Goal: Navigation & Orientation: Find specific page/section

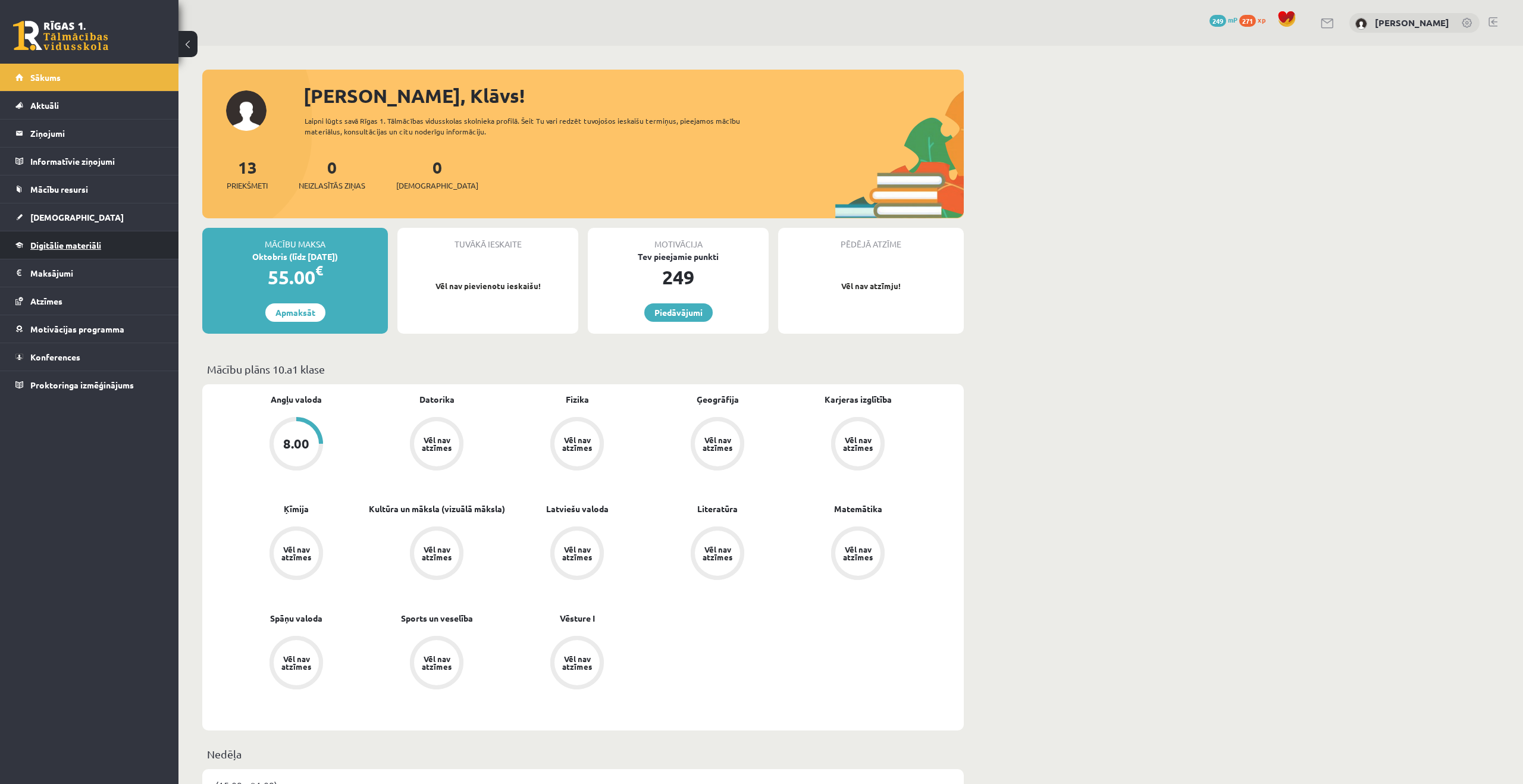
click at [69, 243] on span "Digitālie materiāli" at bounding box center [66, 245] width 71 height 10
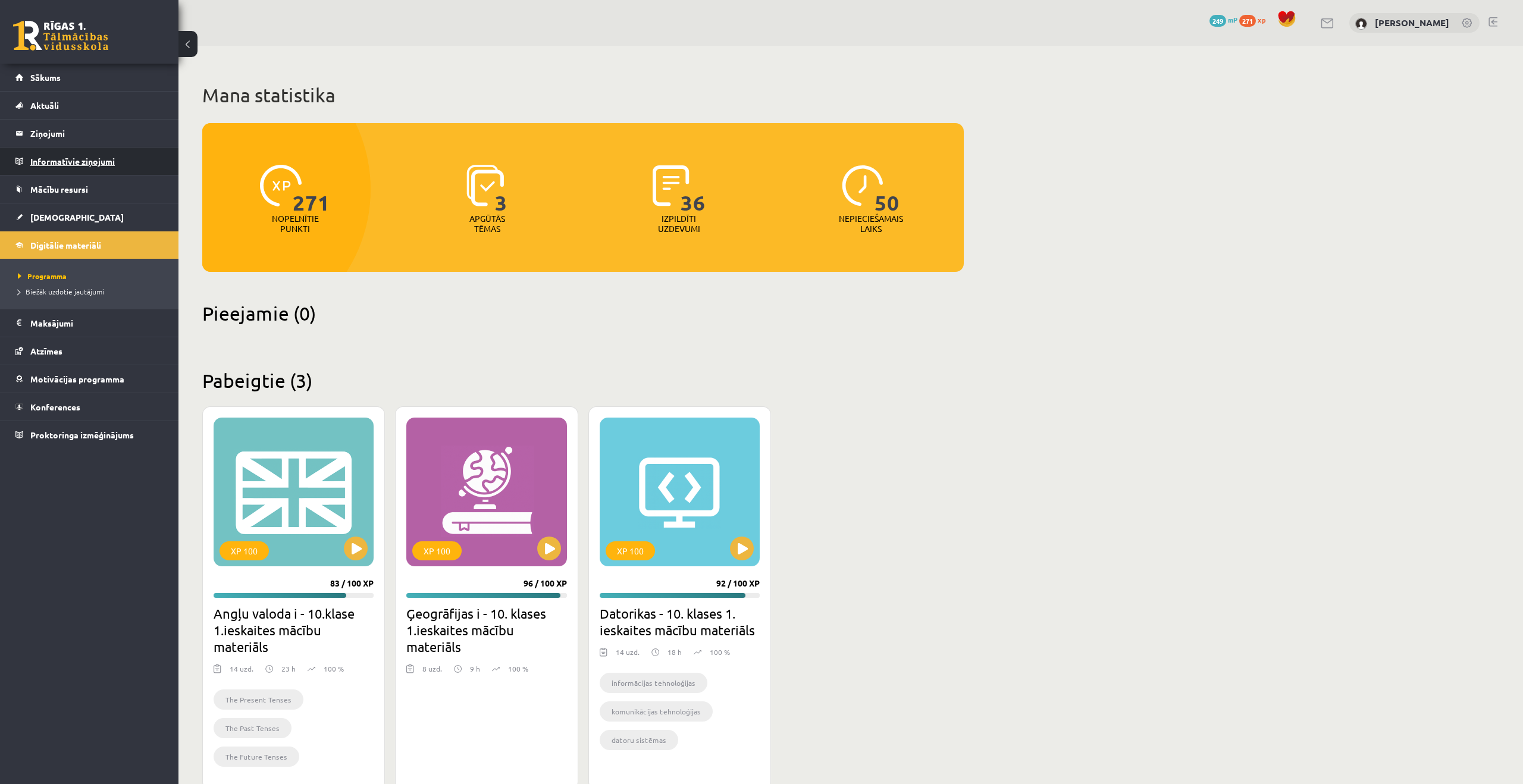
click at [108, 165] on legend "Informatīvie ziņojumi 0" at bounding box center [97, 161] width 133 height 28
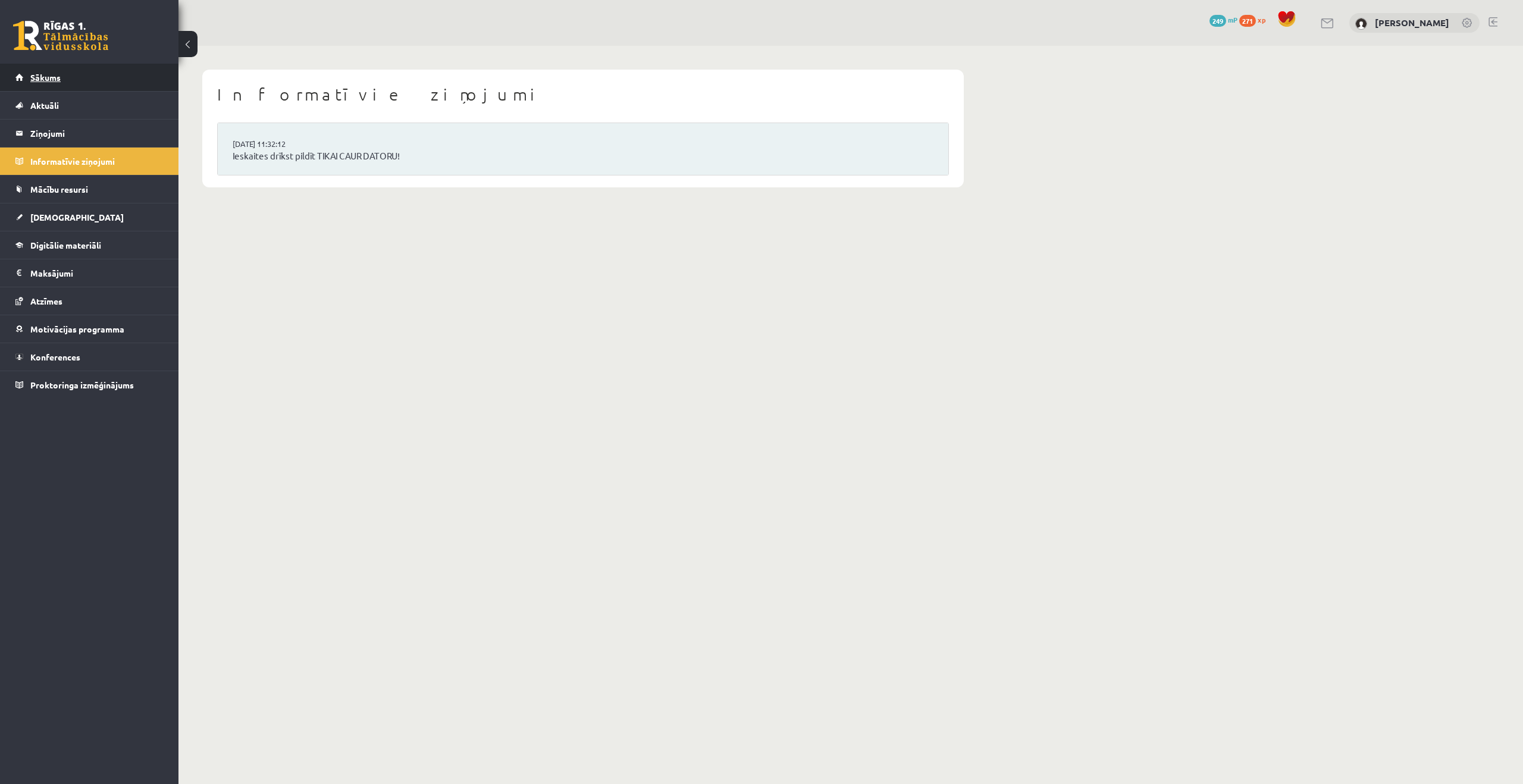
click at [82, 75] on link "Sākums" at bounding box center [89, 77] width 148 height 28
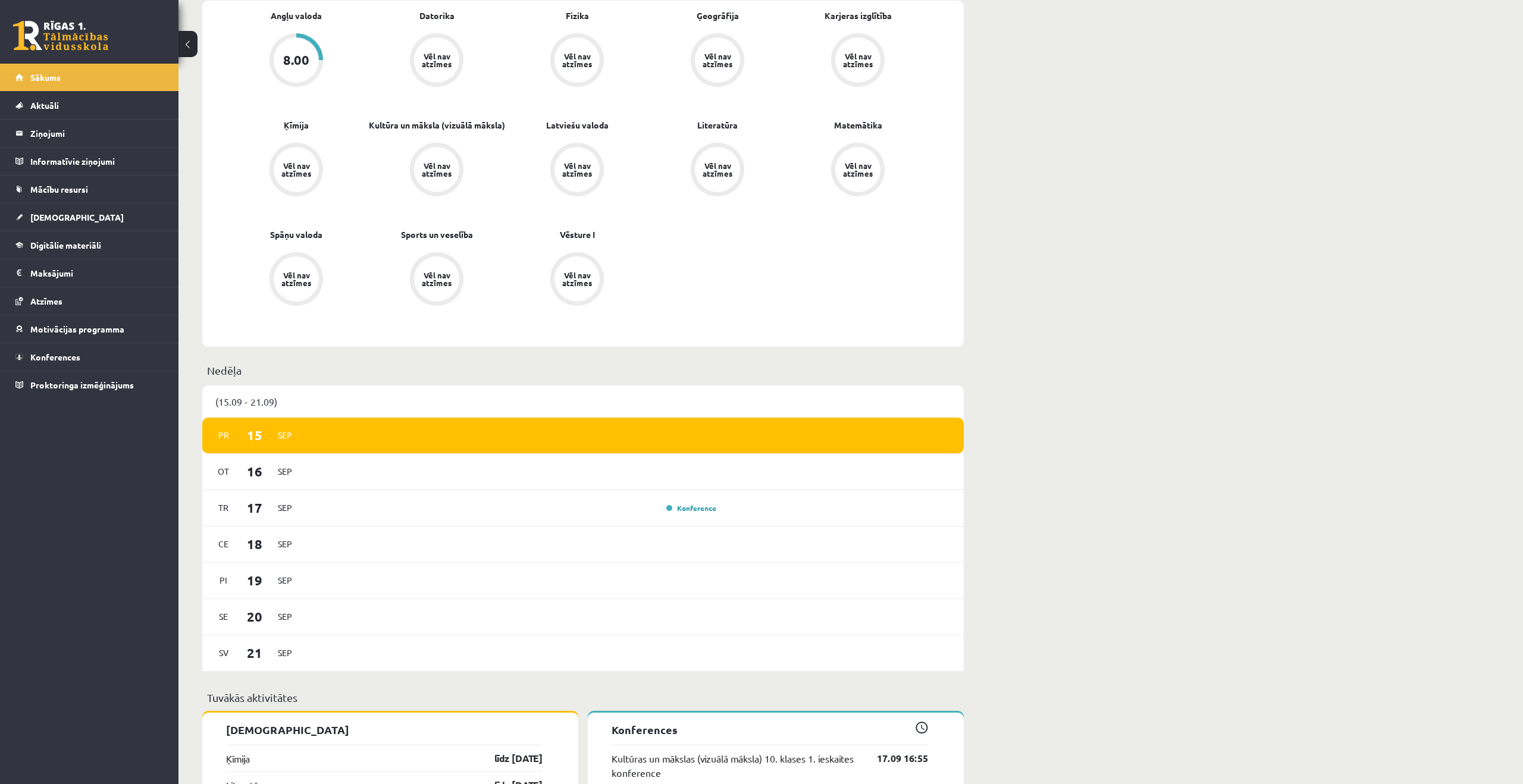
scroll to position [359, 0]
